Goal: Task Accomplishment & Management: Use online tool/utility

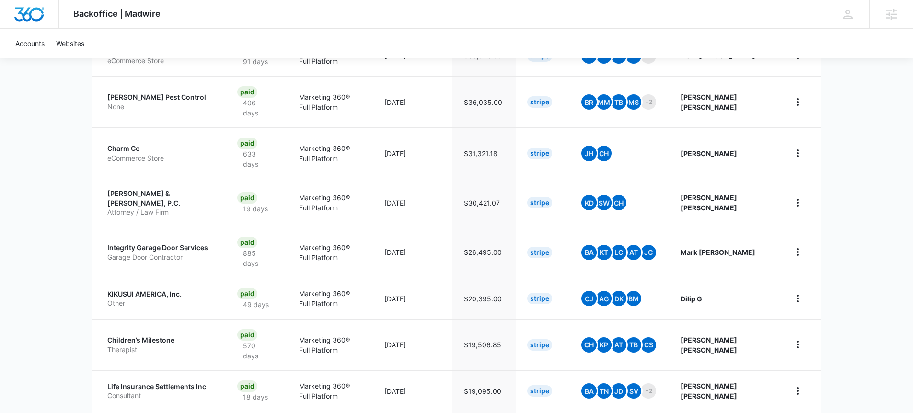
scroll to position [351, 0]
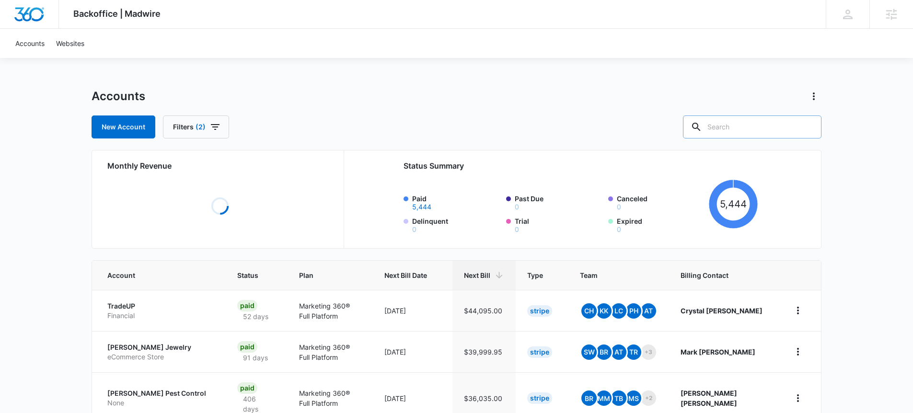
click at [751, 121] on input "text" at bounding box center [752, 127] width 139 height 23
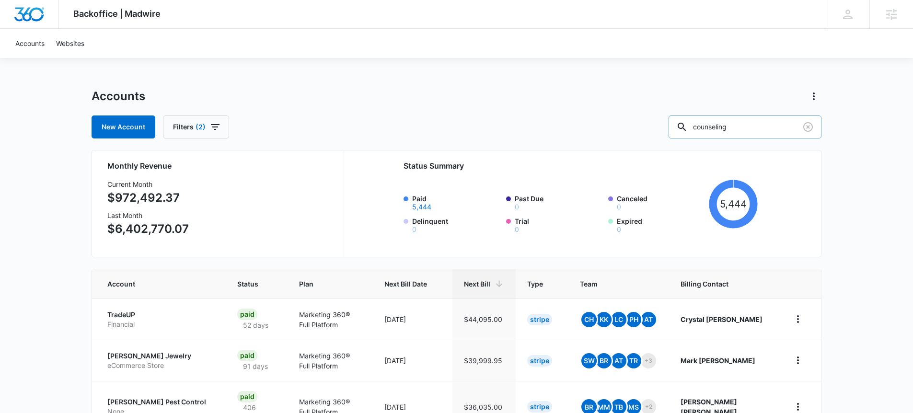
type input "counseling"
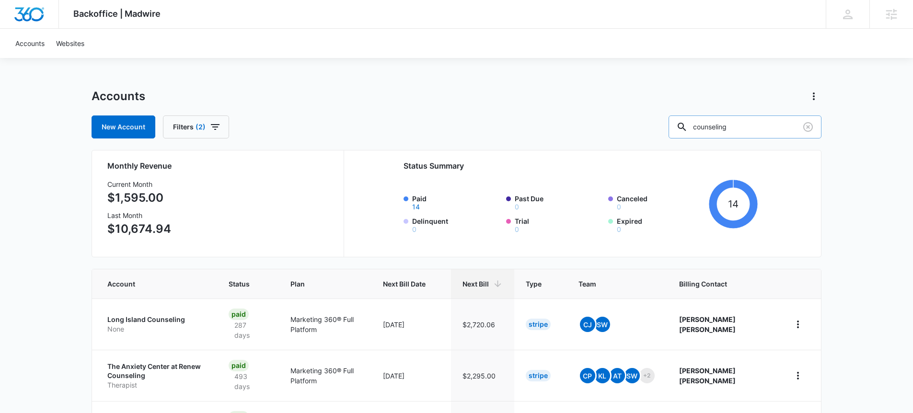
click at [764, 127] on input "counseling" at bounding box center [745, 127] width 153 height 23
